Goal: Task Accomplishment & Management: Use online tool/utility

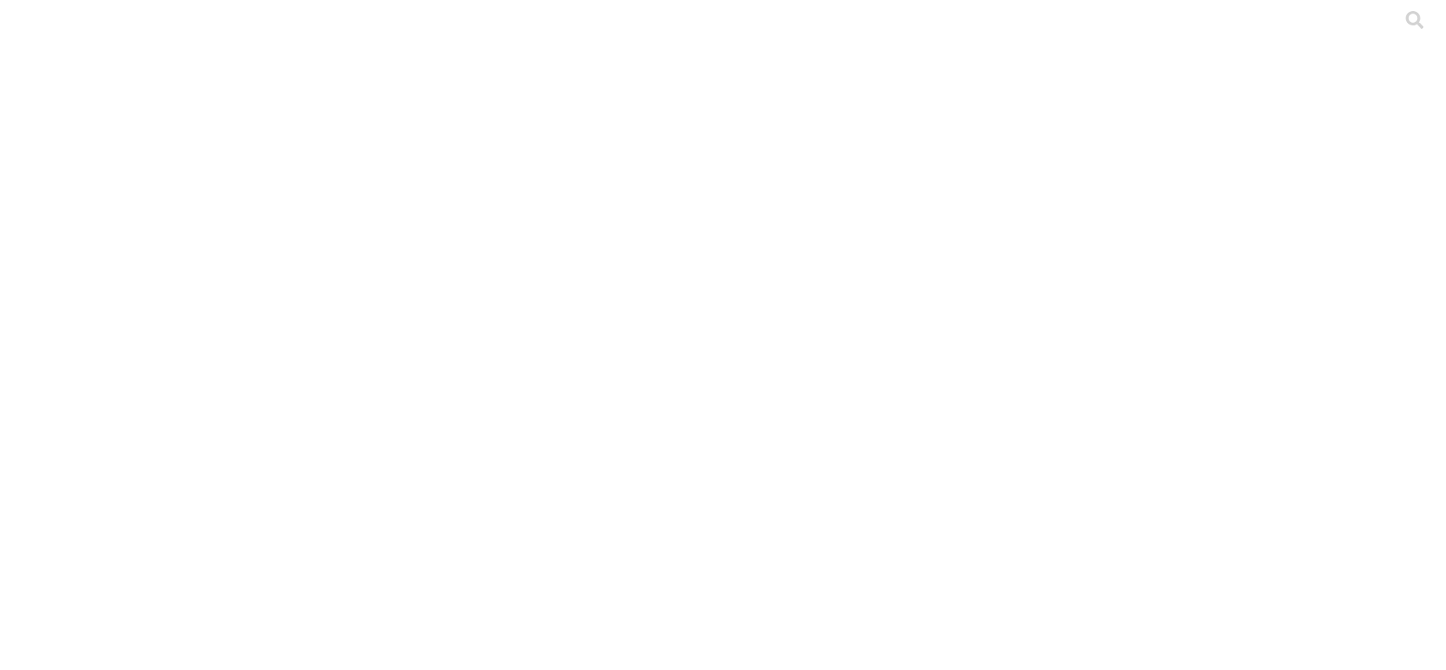
drag, startPoint x: 0, startPoint y: 0, endPoint x: 322, endPoint y: 203, distance: 380.7
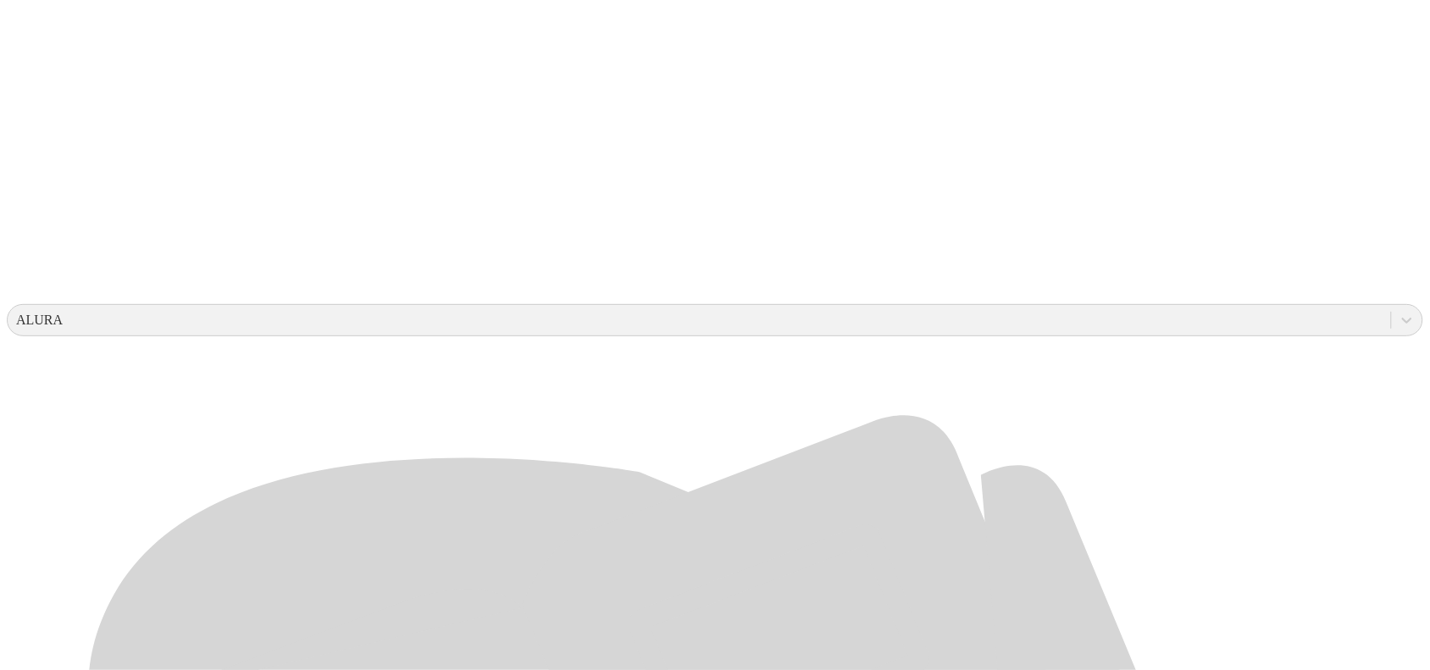
scroll to position [424, 0]
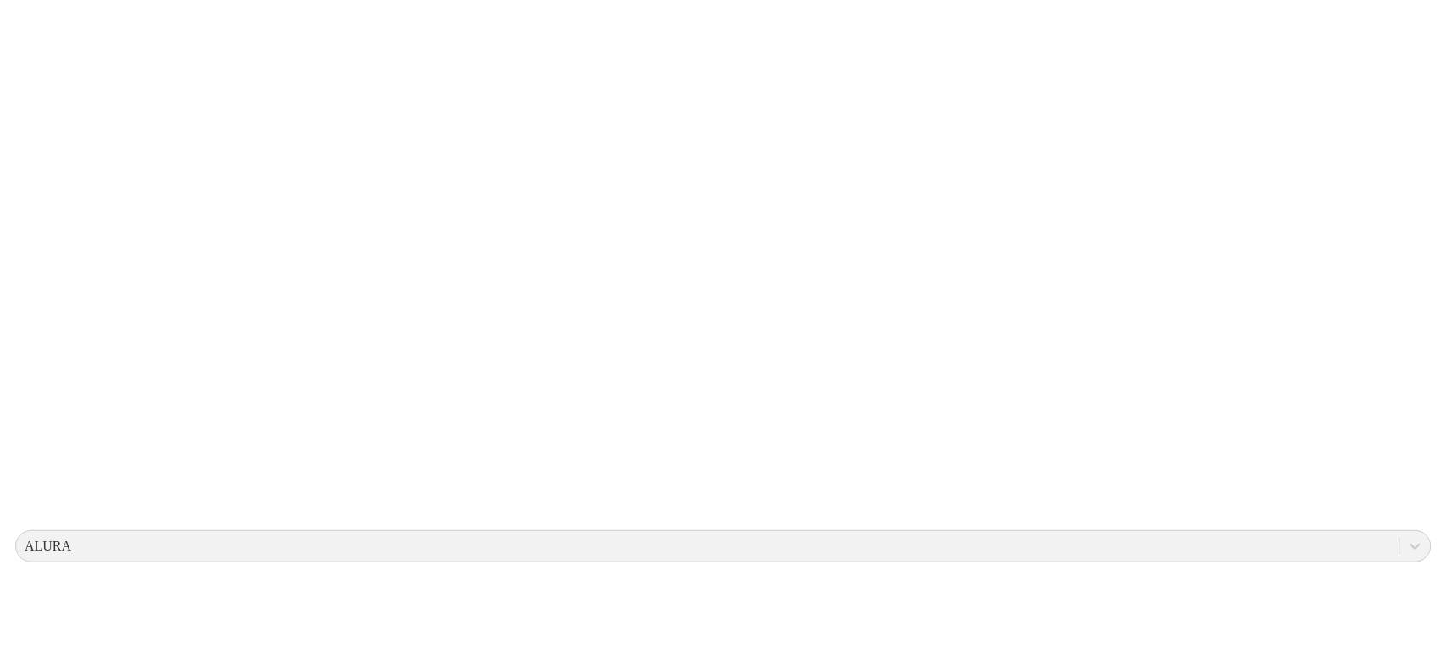
scroll to position [0, 0]
